Goal: Submit feedback/report problem: Submit feedback/report problem

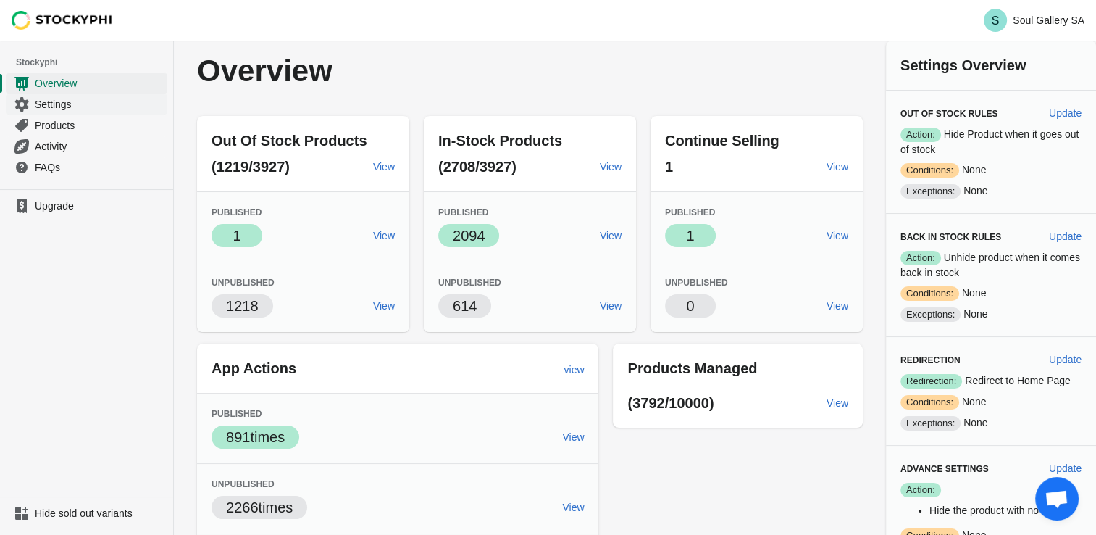
click at [70, 99] on span "Settings" at bounding box center [100, 104] width 130 height 14
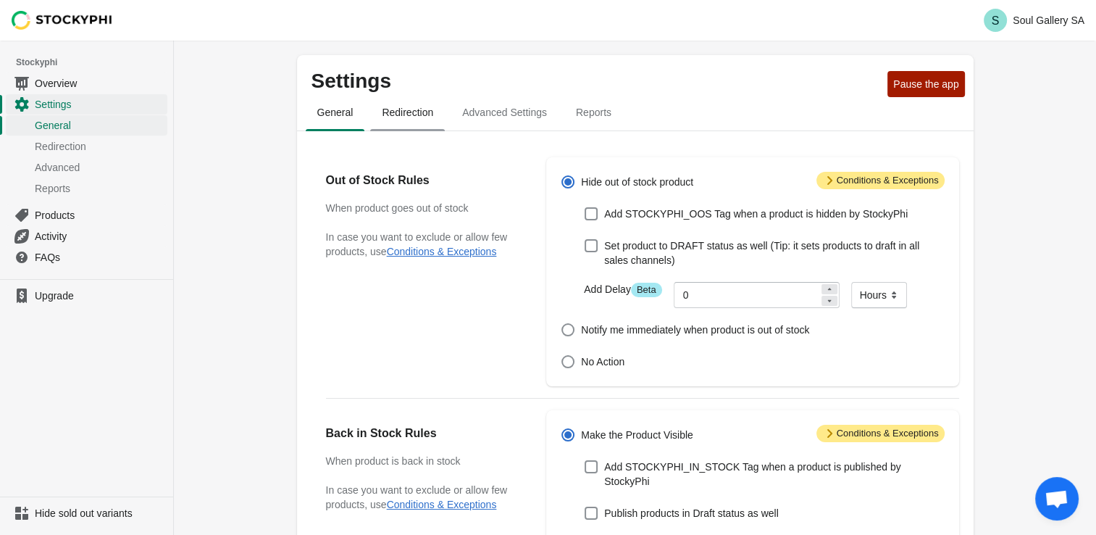
click at [422, 122] on span "Redirection" at bounding box center [407, 112] width 75 height 26
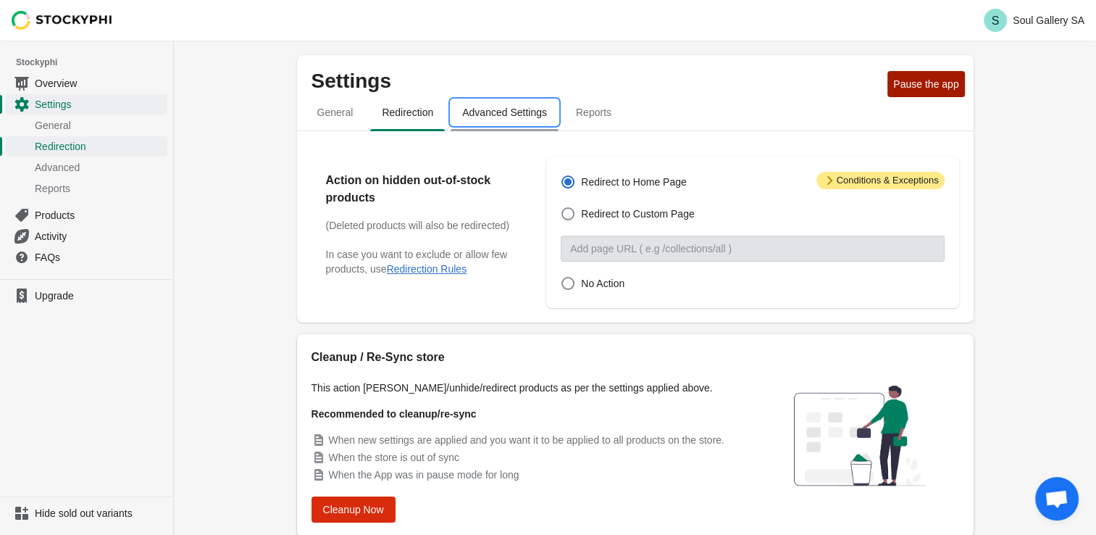
click at [493, 117] on span "Advanced Settings" at bounding box center [505, 112] width 108 height 26
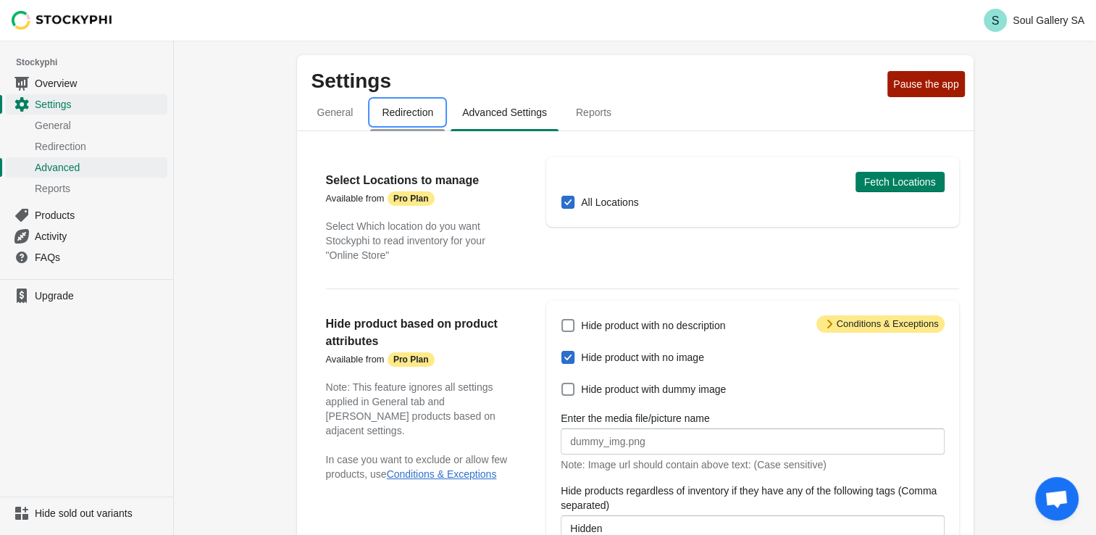
click at [401, 113] on span "Redirection" at bounding box center [407, 112] width 75 height 26
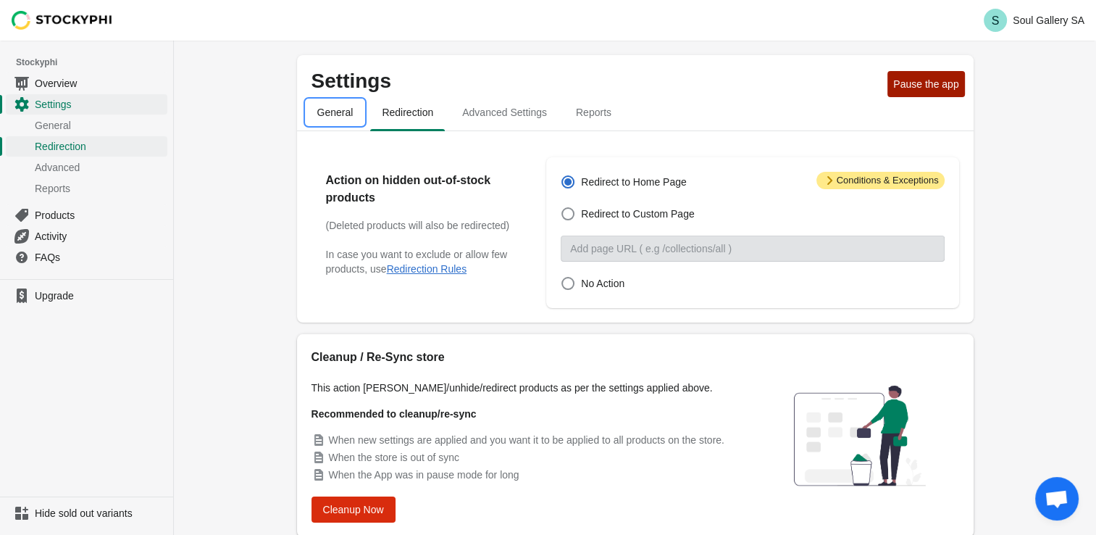
click at [340, 114] on span "General" at bounding box center [335, 112] width 59 height 26
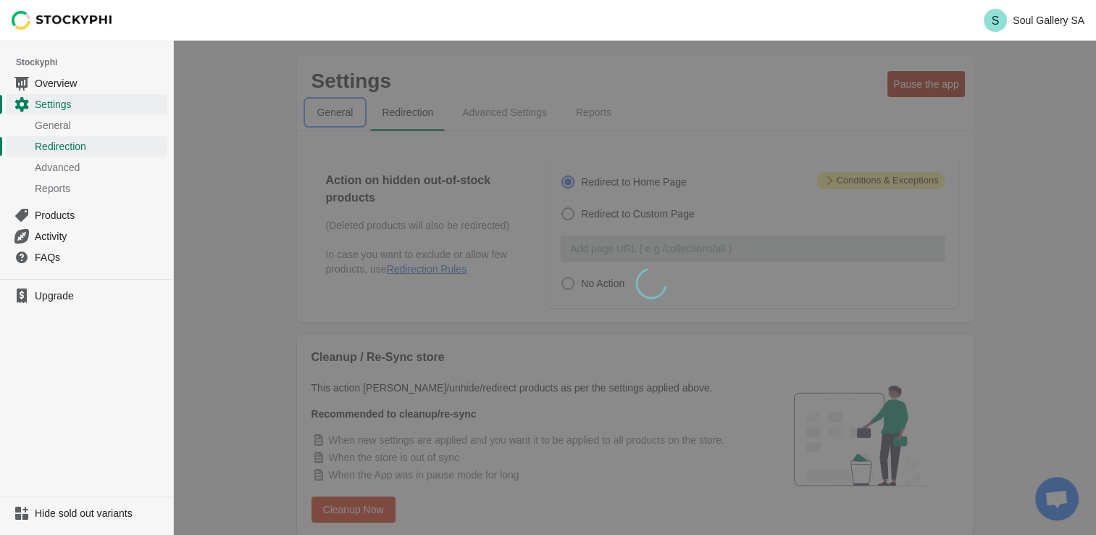
select select "hours"
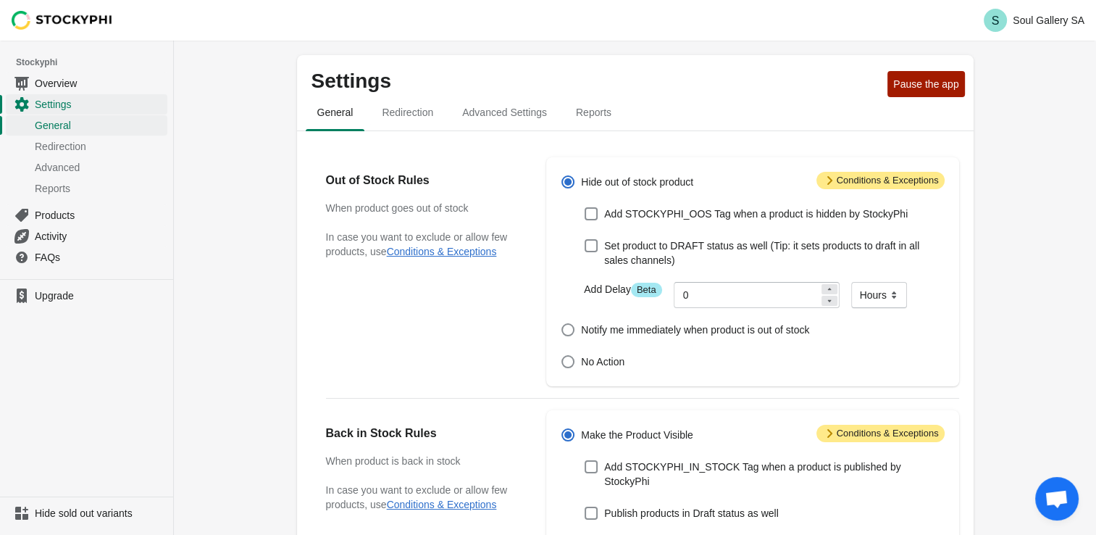
click at [1042, 485] on span "Open chat" at bounding box center [1056, 498] width 43 height 43
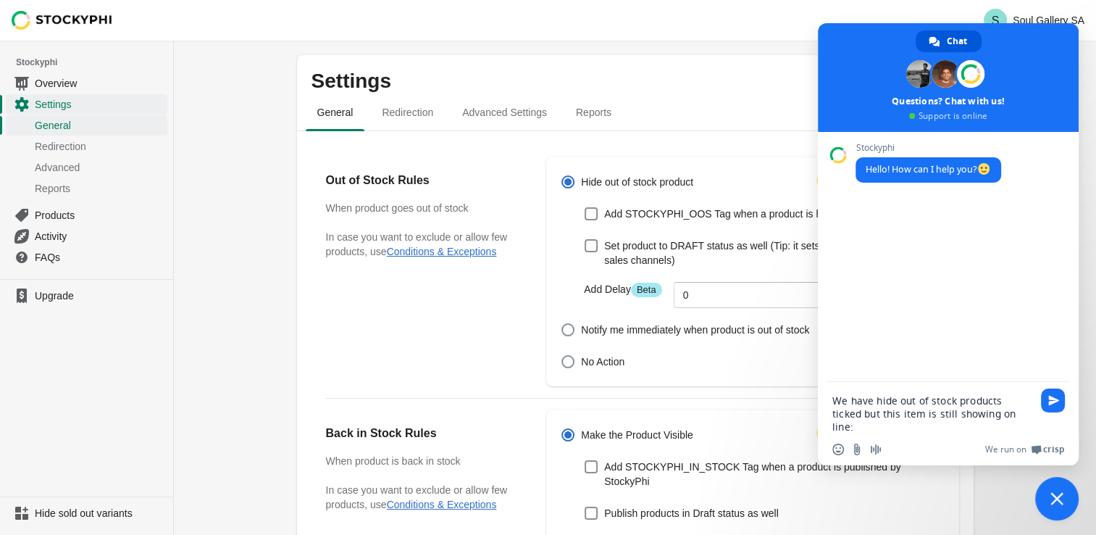
click at [1013, 418] on textarea "We have hide out of stock products ticked but this item is still showing on lin…" at bounding box center [932, 413] width 200 height 39
paste textarea "[URL][DOMAIN_NAME]"
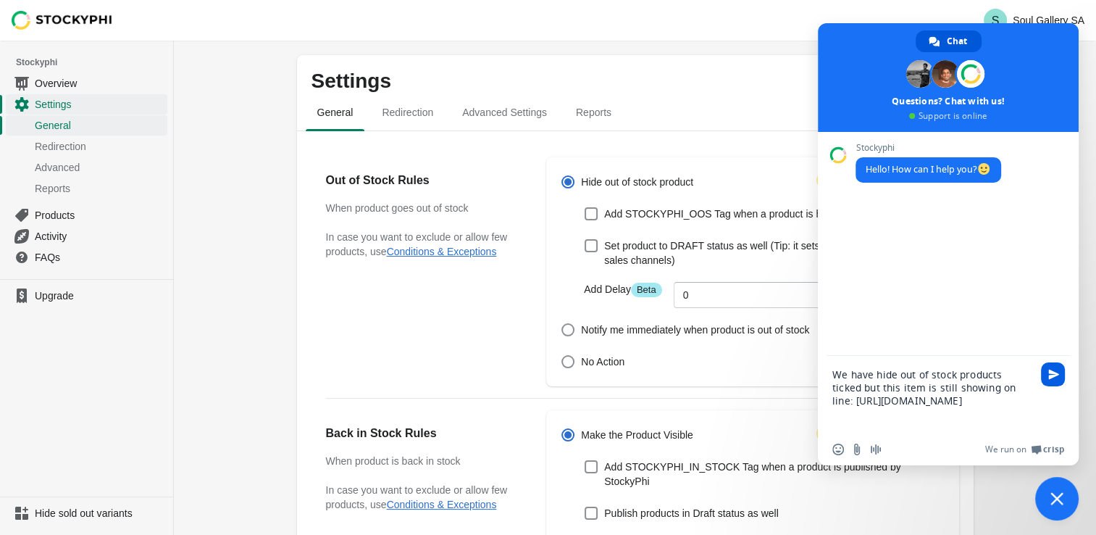
type textarea "We have hide out of stock products ticked but this item is still showing on lin…"
click at [1049, 383] on span "Send" at bounding box center [1053, 374] width 24 height 24
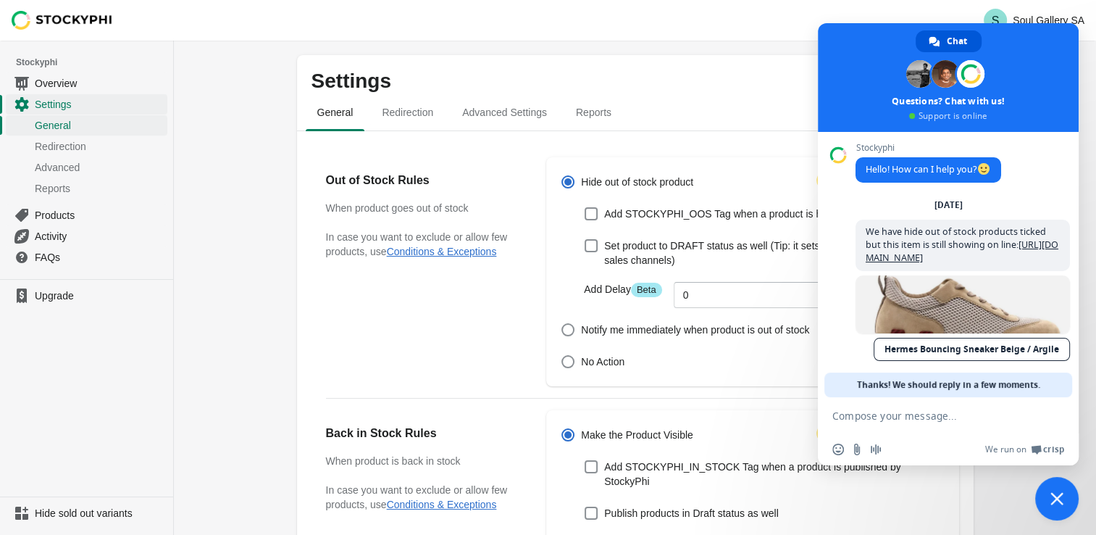
scroll to position [23, 0]
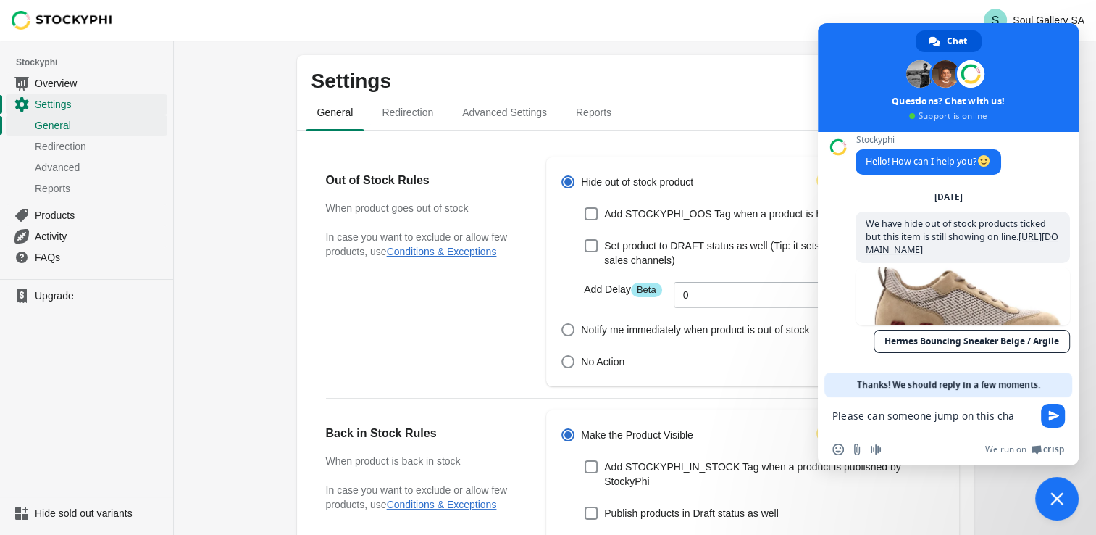
type textarea "Please can someone jump on this chat"
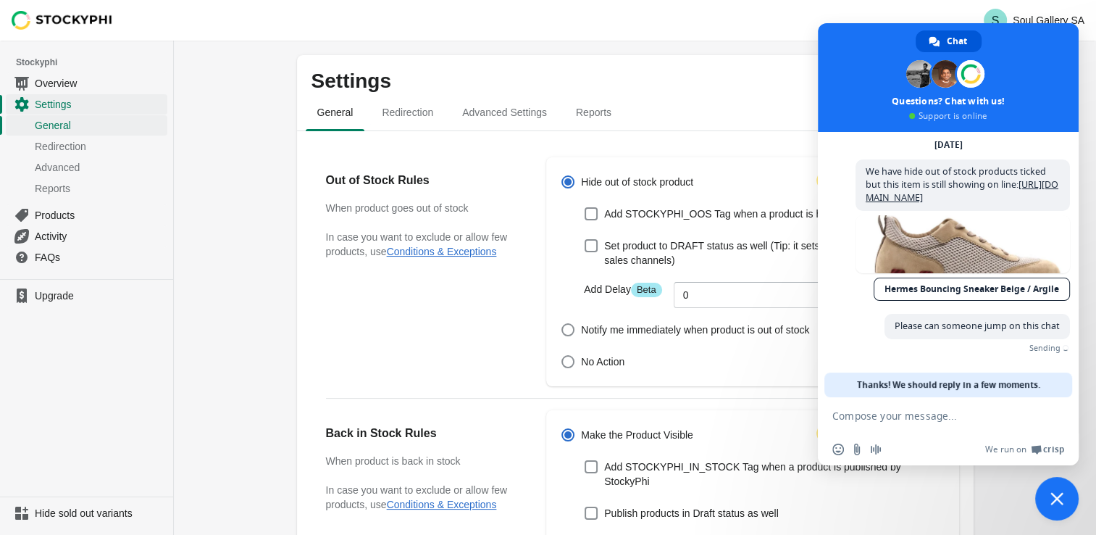
scroll to position [53, 0]
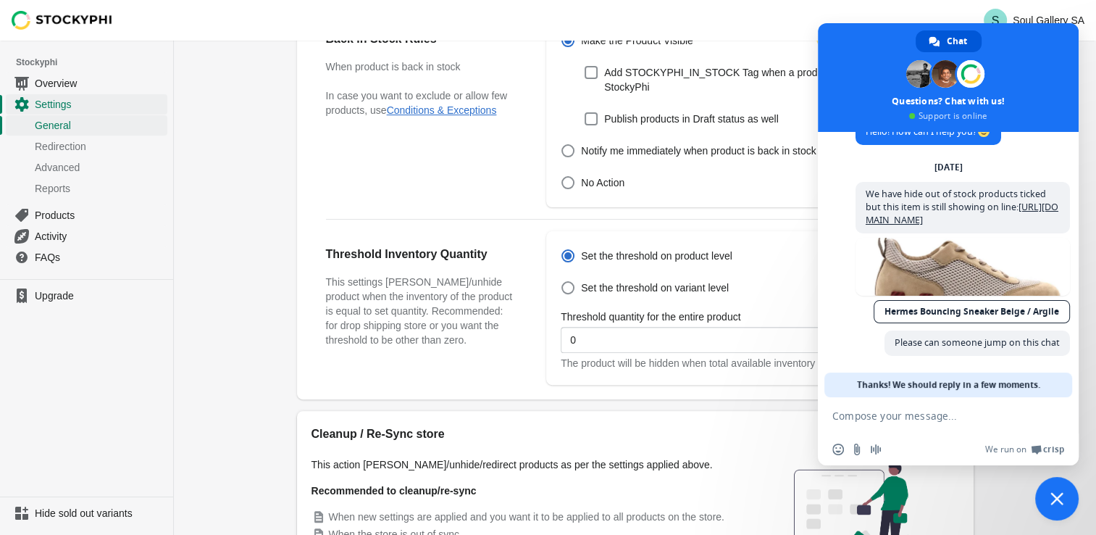
scroll to position [522, 0]
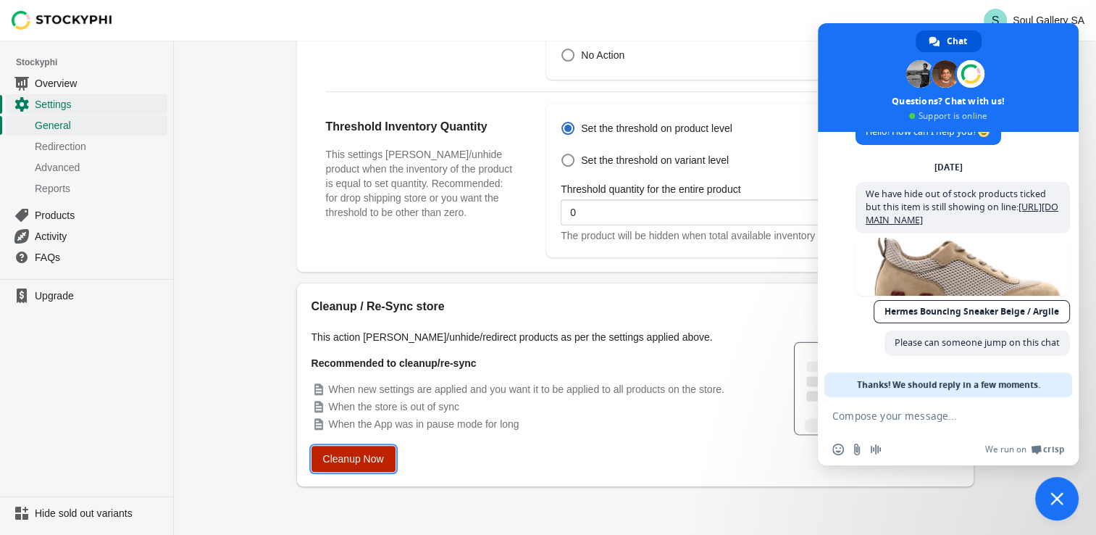
click at [355, 455] on span "Cleanup Now" at bounding box center [353, 459] width 61 height 12
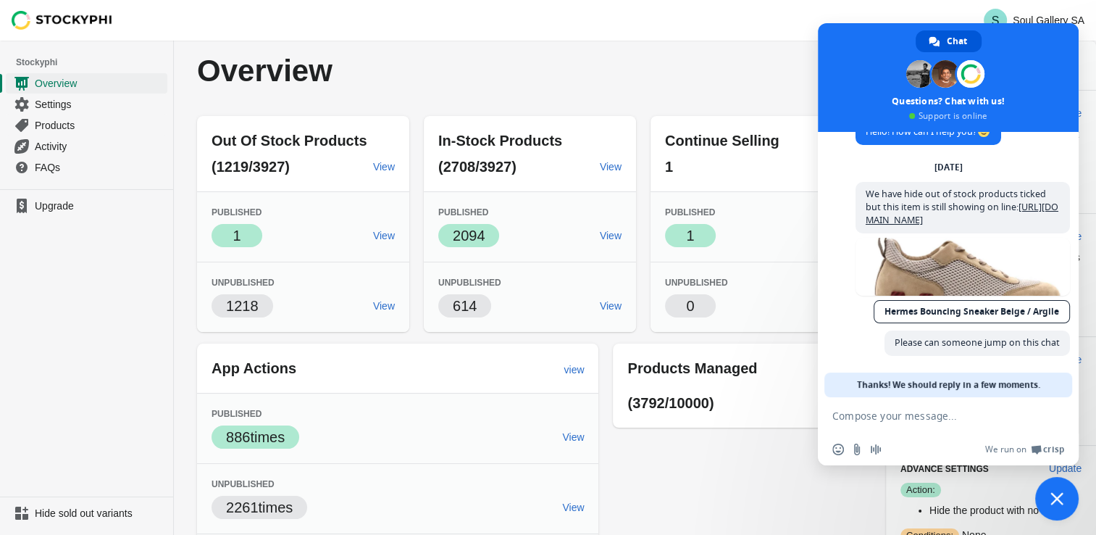
click at [594, 78] on div "Overview" at bounding box center [530, 71] width 666 height 32
